Goal: Navigation & Orientation: Find specific page/section

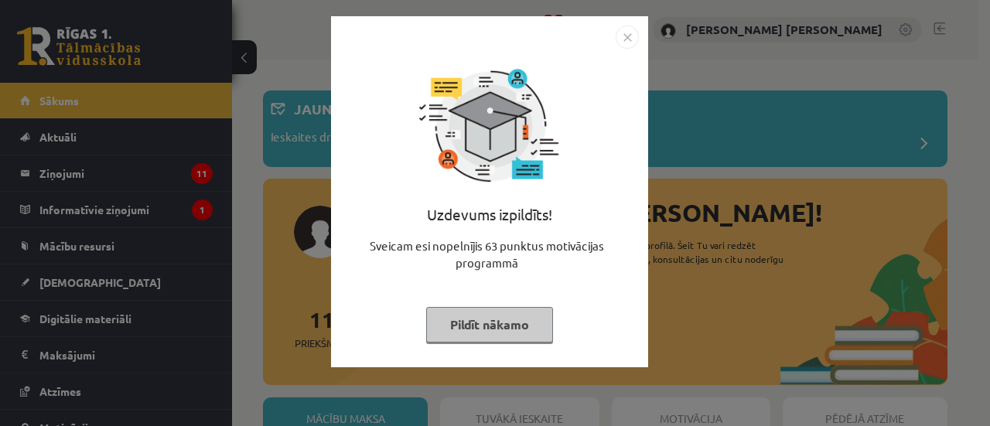
click at [507, 327] on button "Pildīt nākamo" at bounding box center [489, 325] width 127 height 36
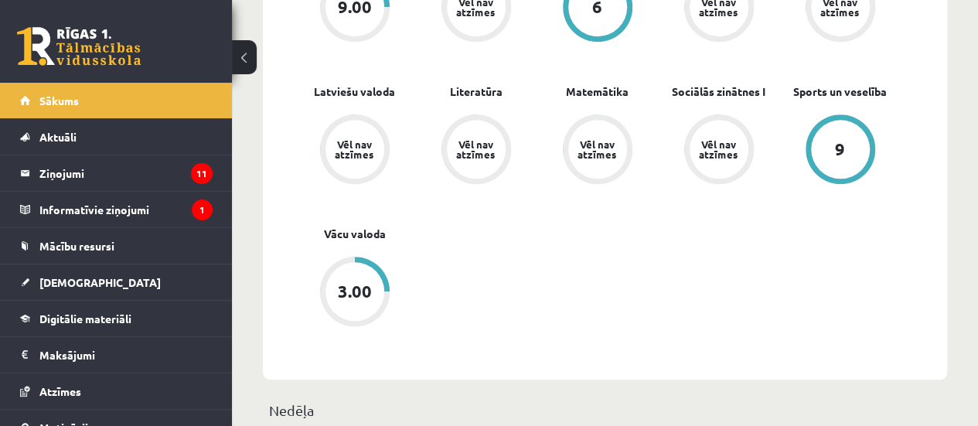
scroll to position [674, 0]
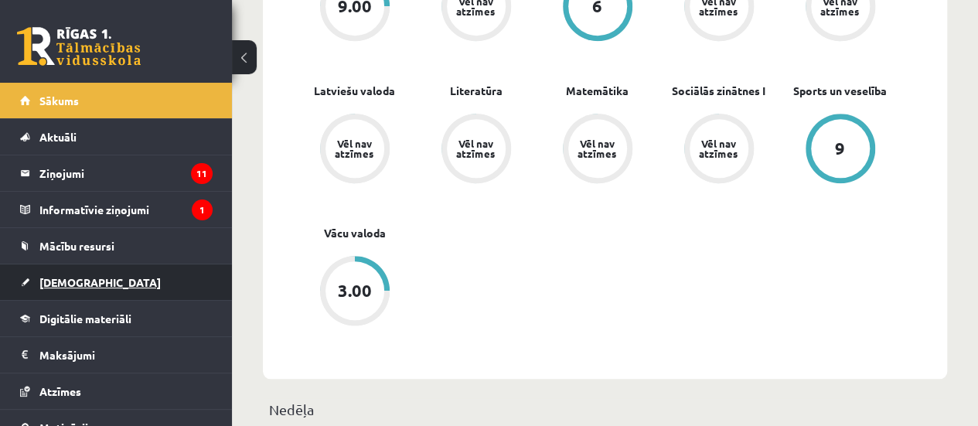
click at [146, 281] on link "[DEMOGRAPHIC_DATA]" at bounding box center [116, 282] width 193 height 36
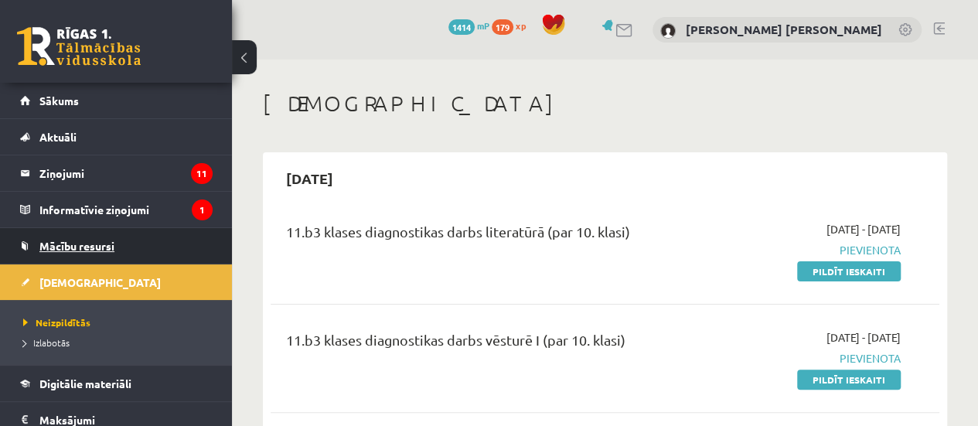
scroll to position [153, 0]
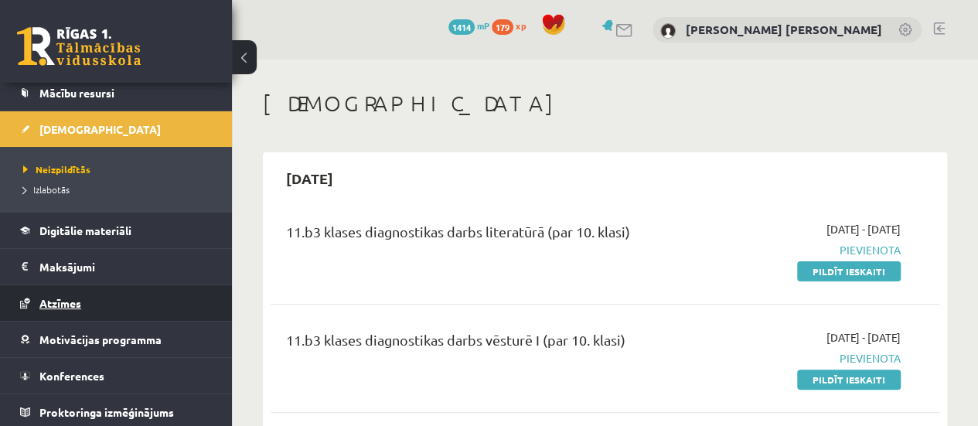
click at [87, 304] on link "Atzīmes" at bounding box center [116, 303] width 193 height 36
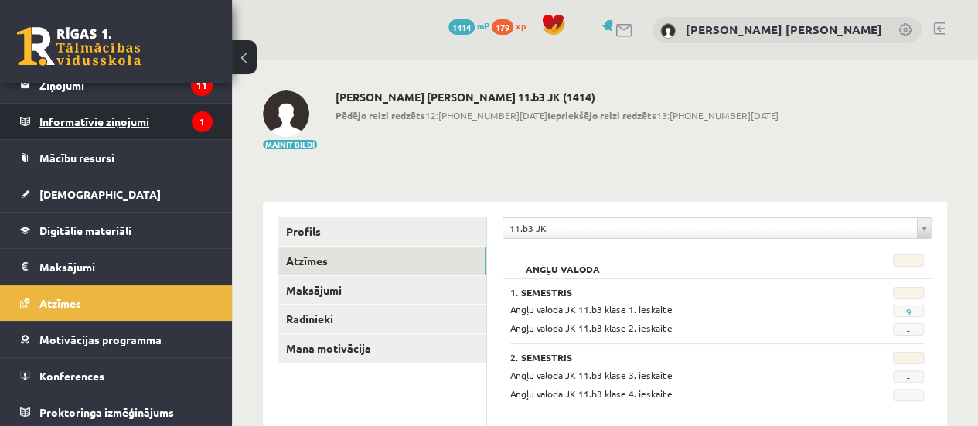
click at [145, 119] on legend "Informatīvie ziņojumi 1" at bounding box center [125, 122] width 173 height 36
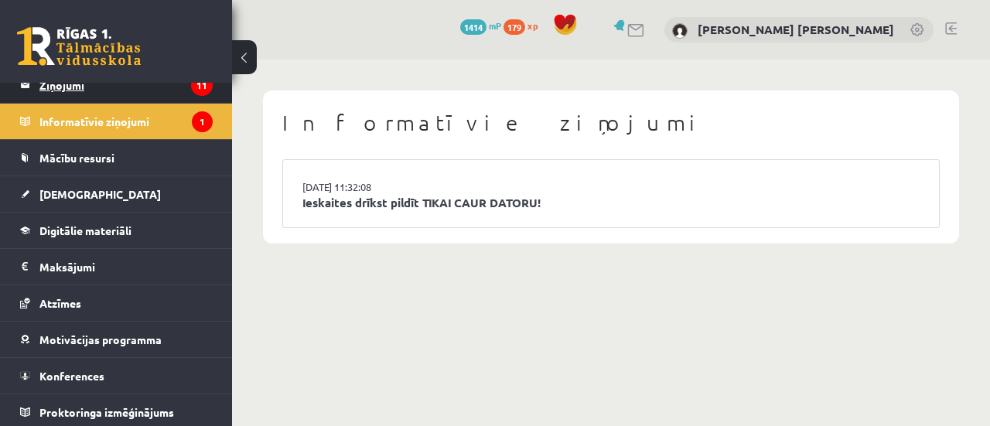
click at [162, 90] on legend "Ziņojumi 11" at bounding box center [125, 85] width 173 height 36
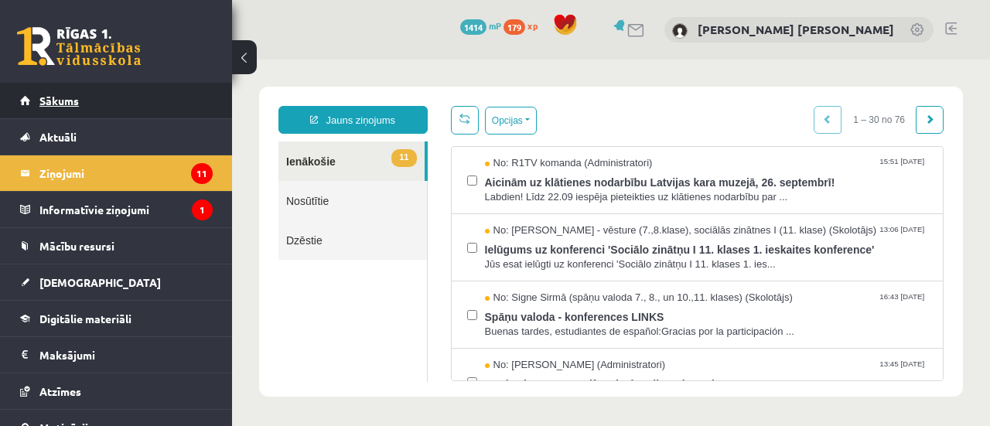
click at [102, 111] on link "Sākums" at bounding box center [116, 101] width 193 height 36
